Goal: Information Seeking & Learning: Find specific fact

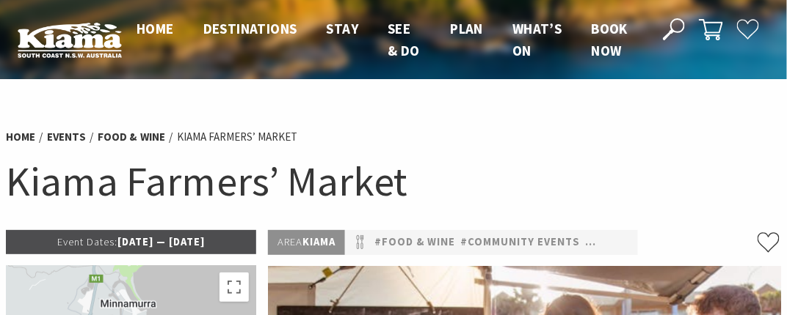
click at [673, 28] on icon at bounding box center [674, 29] width 22 height 22
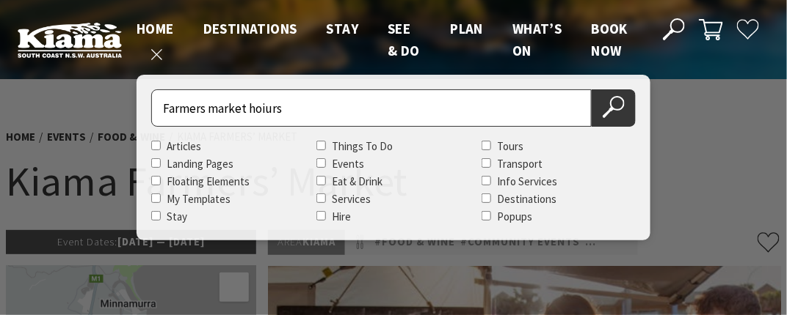
type input "Farmers market hoiurs"
click at [591, 90] on button "Search Now" at bounding box center [613, 108] width 44 height 37
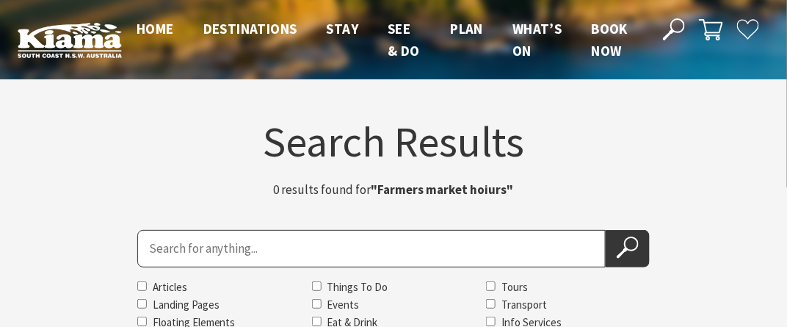
click at [485, 189] on strong ""Farmers market hoiurs"" at bounding box center [442, 189] width 142 height 16
click at [266, 246] on input "Search for" at bounding box center [371, 248] width 469 height 37
type input "Farmers market hours"
click at [605, 230] on button "Search Now" at bounding box center [627, 248] width 44 height 37
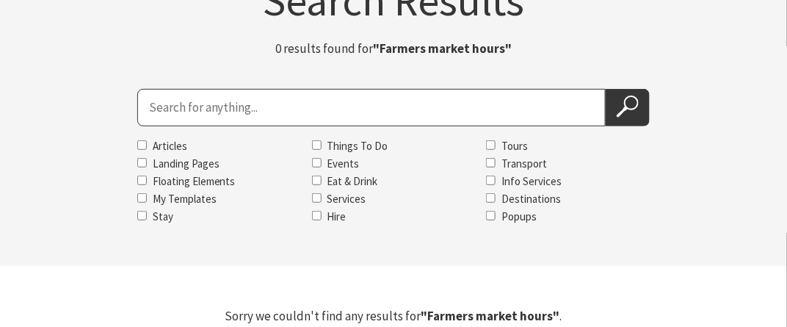
scroll to position [293, 0]
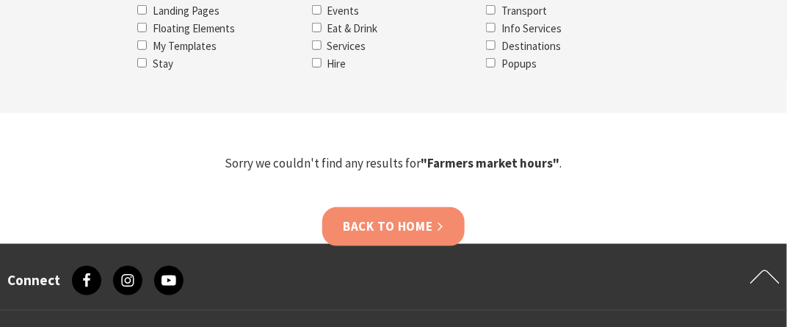
click at [420, 223] on link "Back to home" at bounding box center [393, 226] width 142 height 39
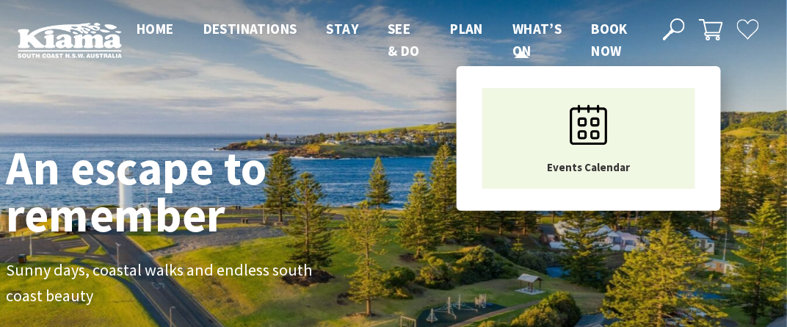
scroll to position [241, 798]
click at [521, 24] on span "What’s On" at bounding box center [536, 40] width 49 height 40
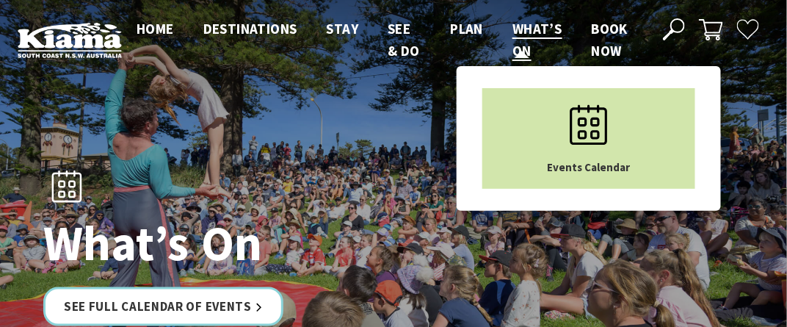
click at [580, 119] on use "Main Menu" at bounding box center [588, 125] width 37 height 40
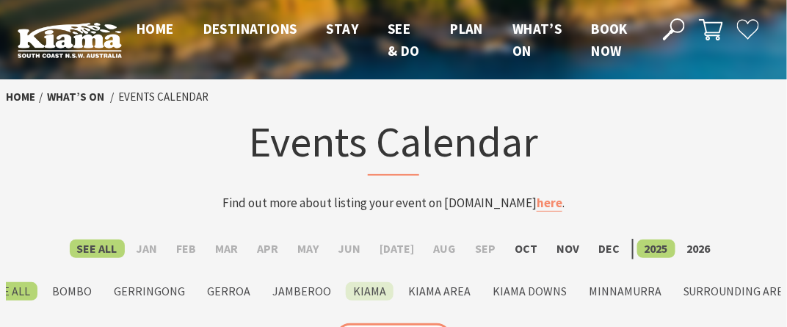
click at [376, 296] on label "Kiama" at bounding box center [370, 291] width 48 height 18
click at [0, 0] on input "Kiama" at bounding box center [0, 0] width 0 height 0
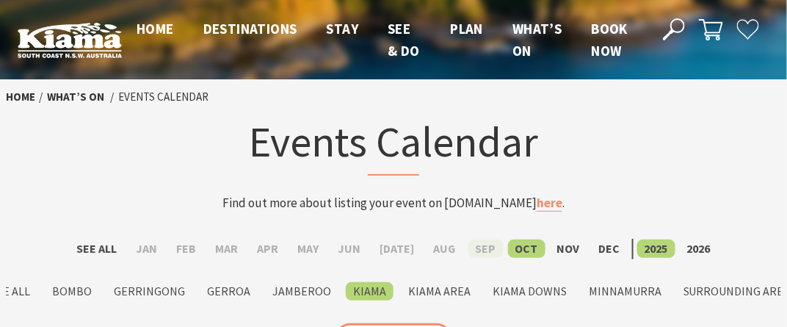
scroll to position [220, 0]
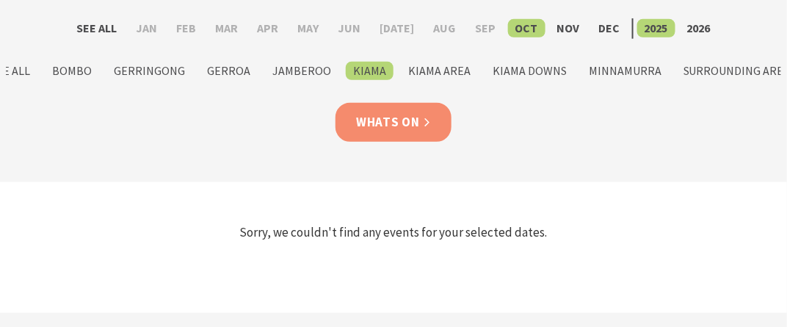
click at [368, 120] on link "Whats On" at bounding box center [393, 122] width 116 height 39
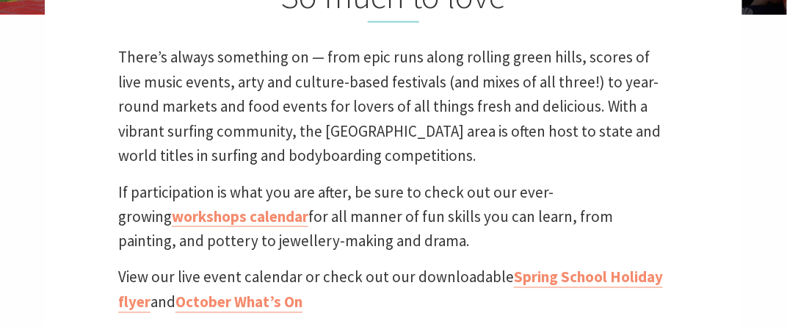
scroll to position [587, 0]
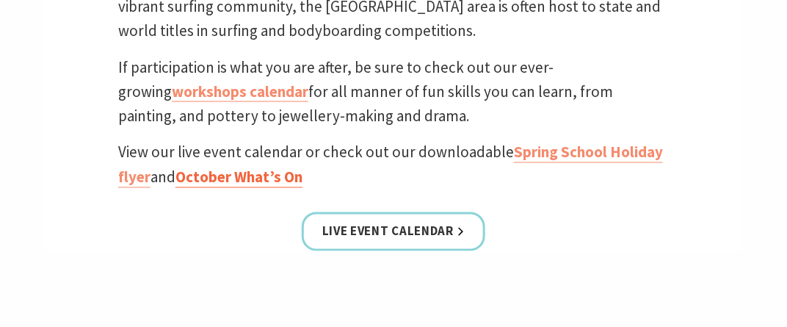
click at [277, 180] on link "October What’s On" at bounding box center [238, 177] width 127 height 21
